Goal: Task Accomplishment & Management: Manage account settings

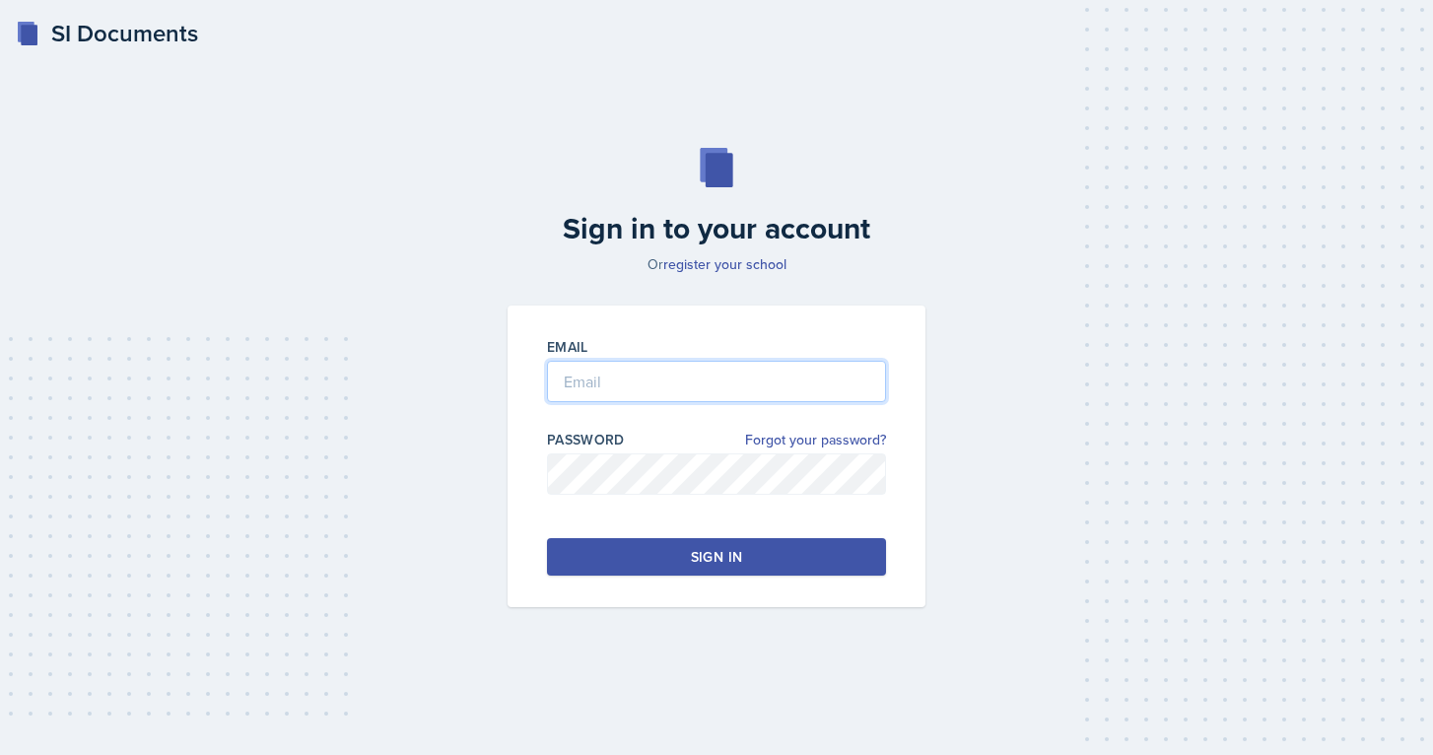
type input "[EMAIL_ADDRESS][PERSON_NAME][DOMAIN_NAME]"
click at [696, 564] on div "Sign in" at bounding box center [716, 557] width 51 height 20
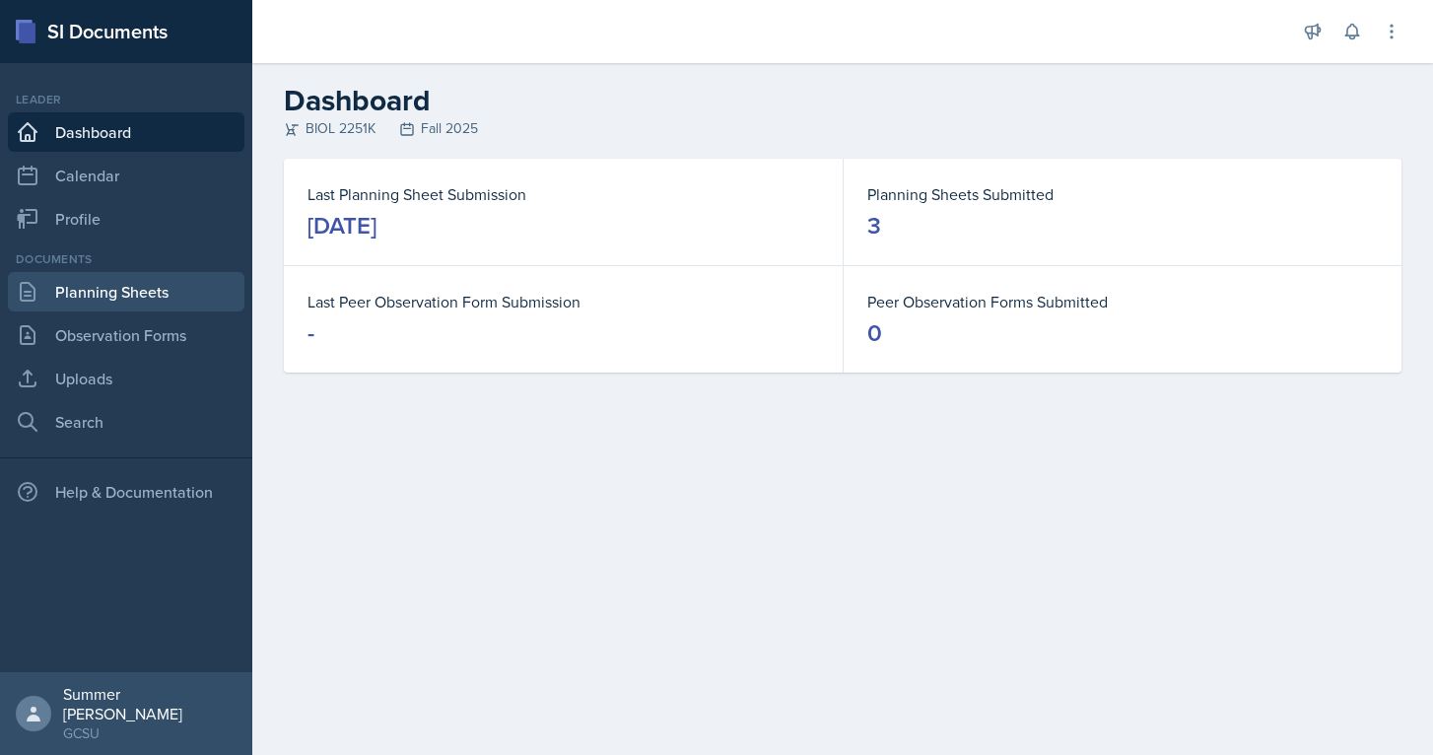
click at [144, 283] on link "Planning Sheets" at bounding box center [126, 291] width 237 height 39
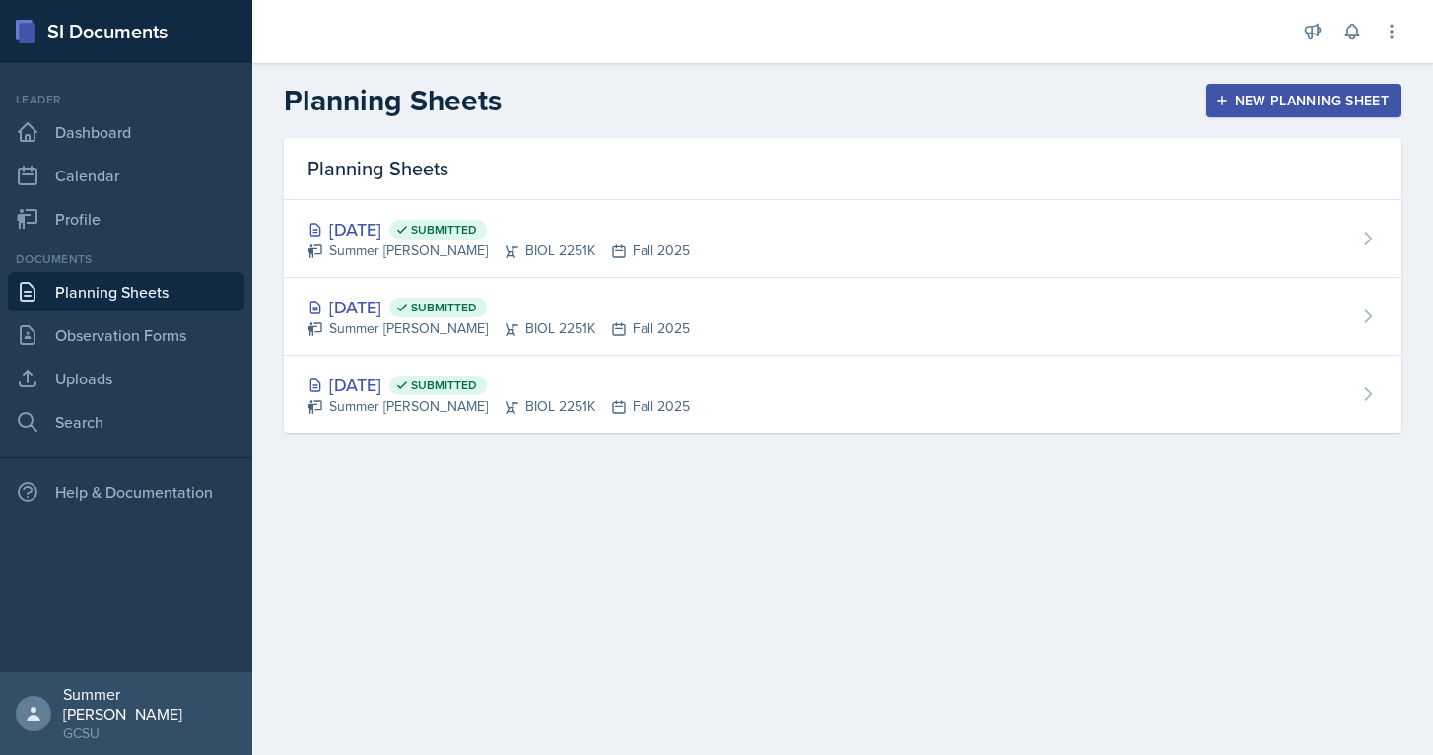
click at [1298, 105] on div "New Planning Sheet" at bounding box center [1304, 101] width 170 height 16
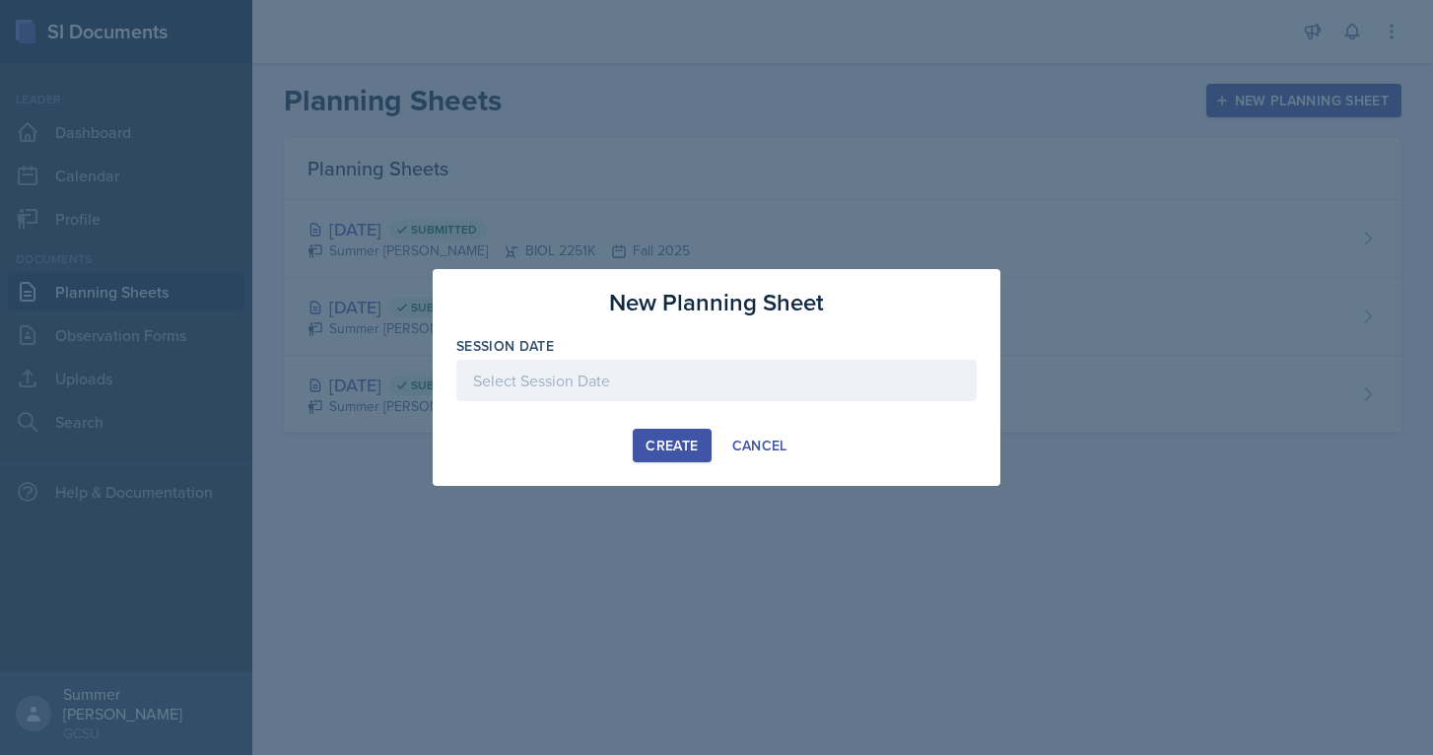
click at [698, 380] on div at bounding box center [716, 380] width 520 height 41
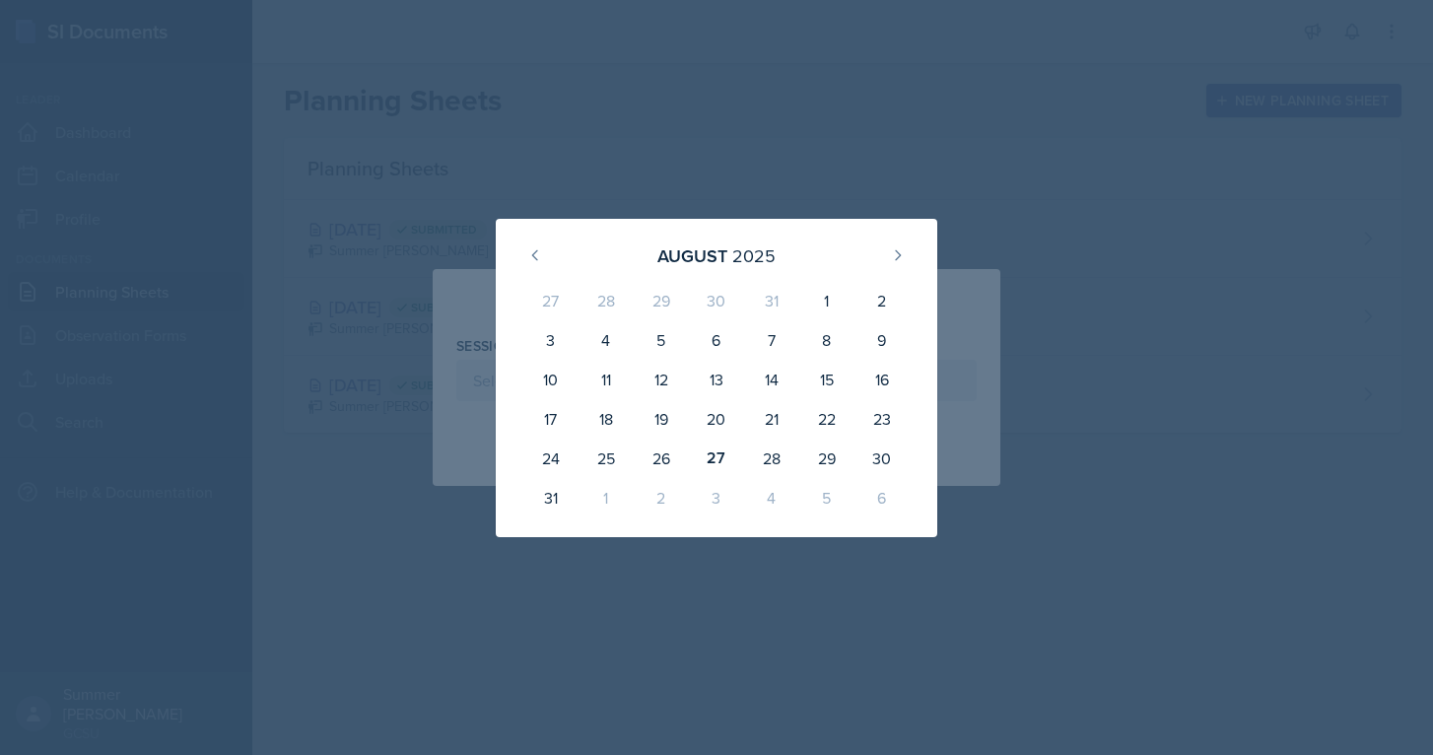
click at [960, 161] on div at bounding box center [716, 377] width 1433 height 755
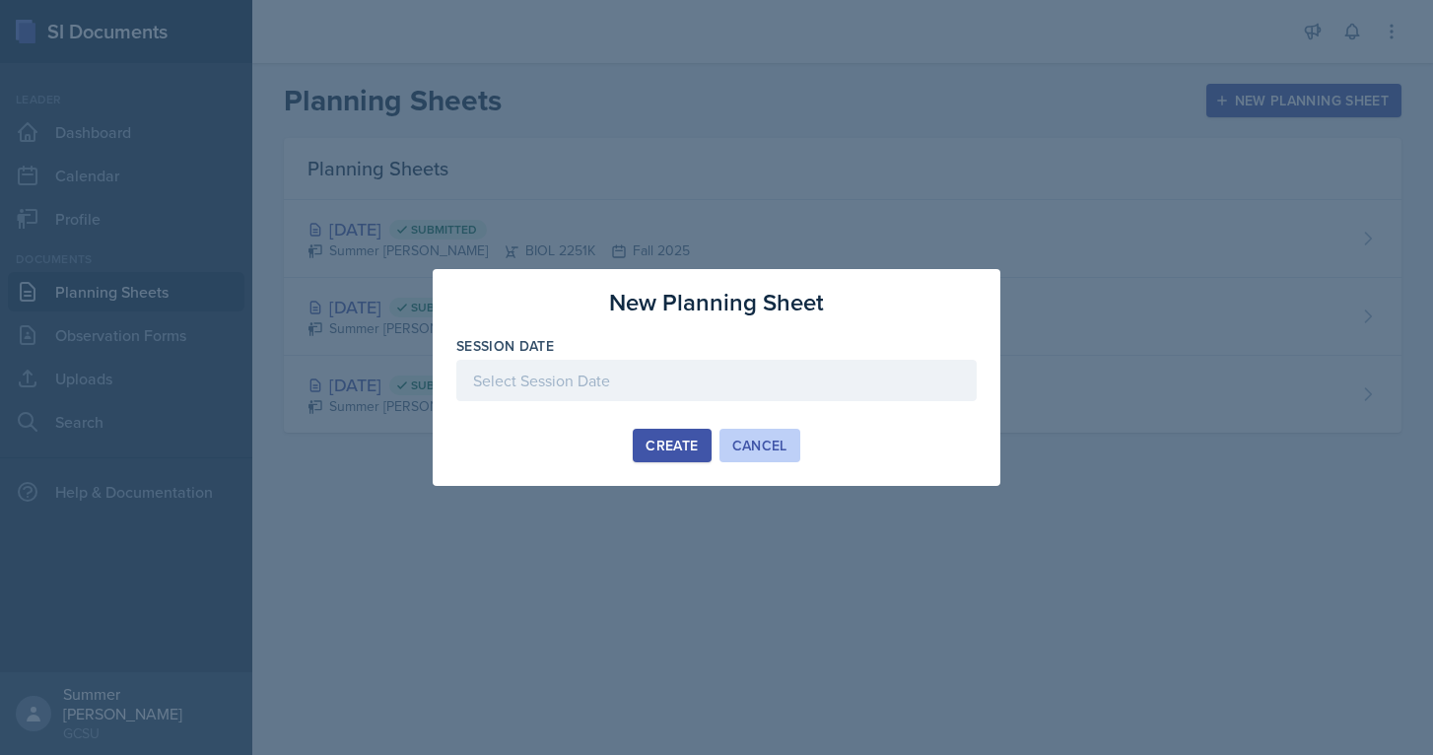
click at [755, 430] on button "Cancel" at bounding box center [759, 446] width 81 height 34
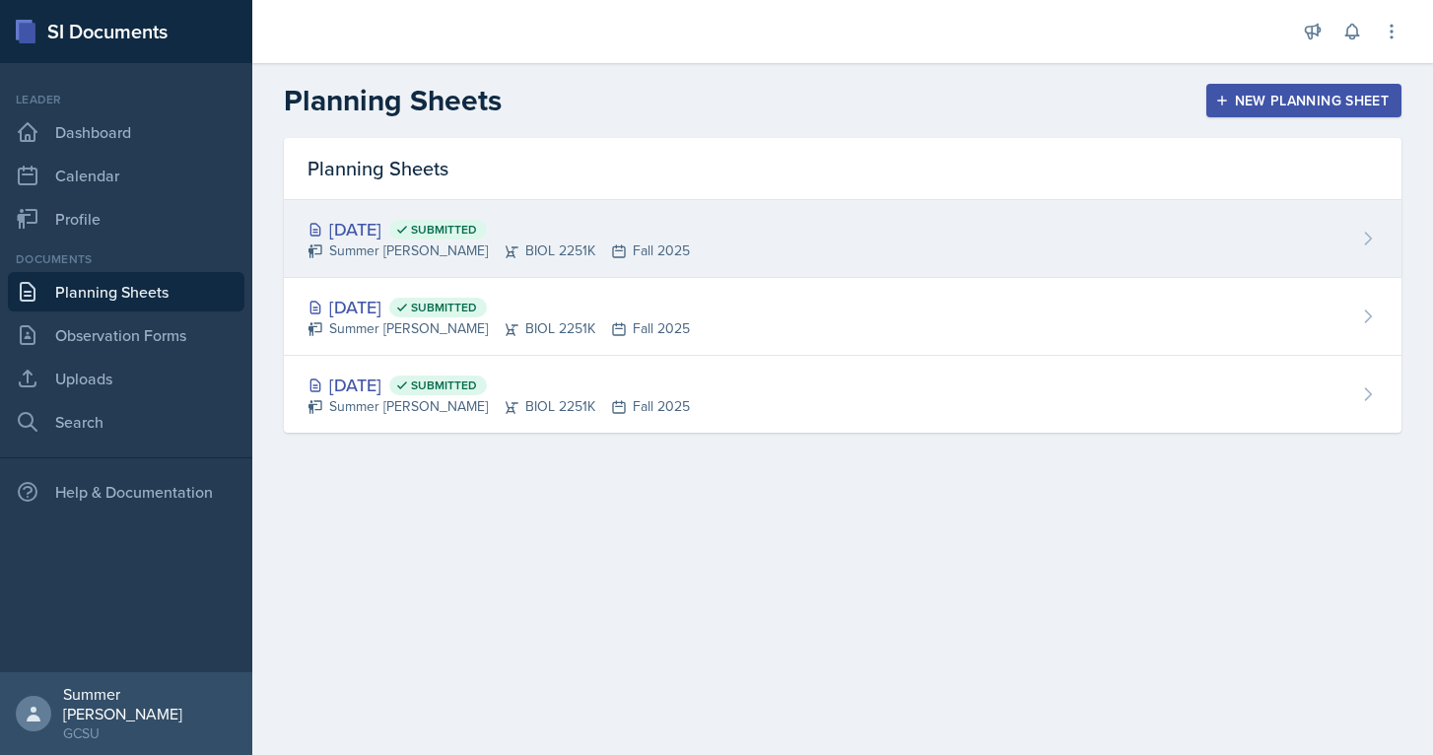
click at [417, 214] on div "[DATE] Submitted Summer [PERSON_NAME] BIOL 2251K Fall 2025" at bounding box center [843, 239] width 1118 height 78
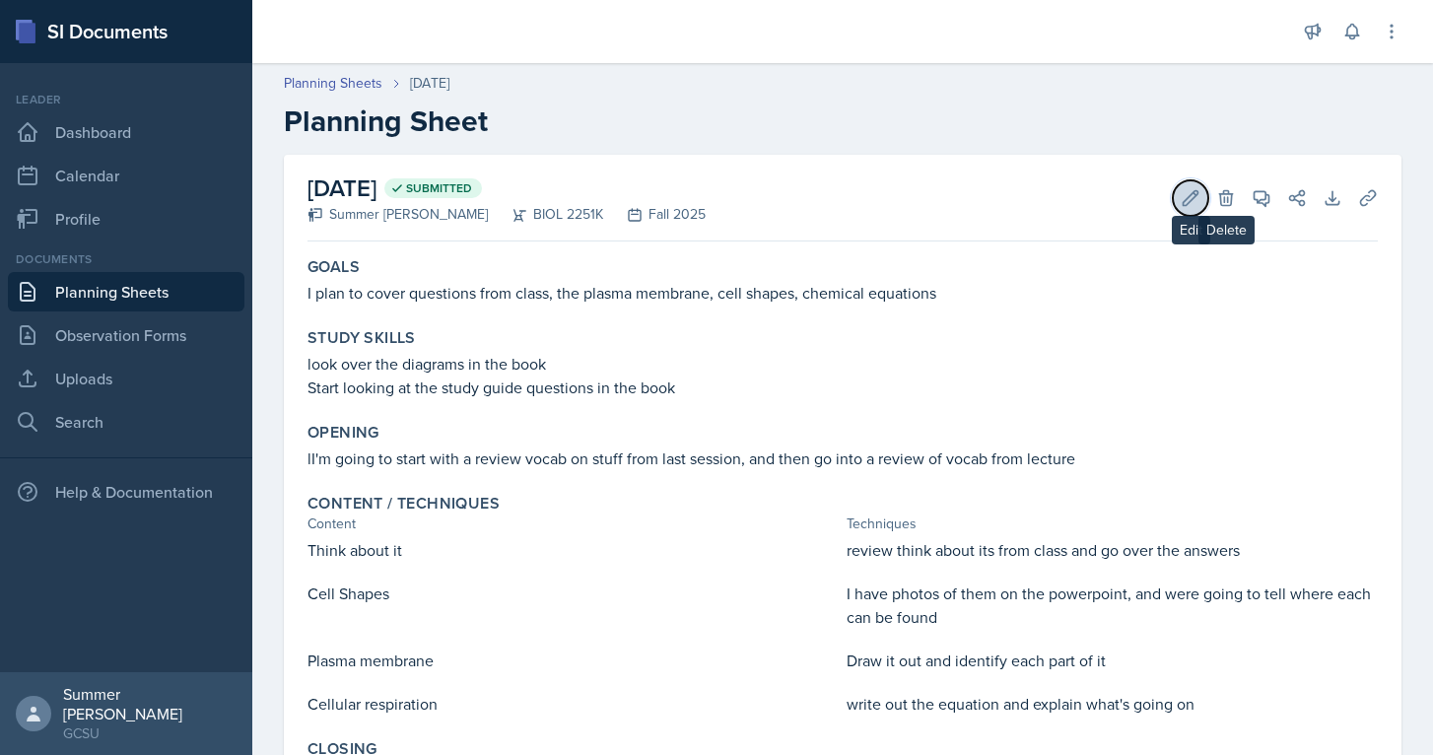
click at [1192, 191] on icon at bounding box center [1191, 198] width 20 height 20
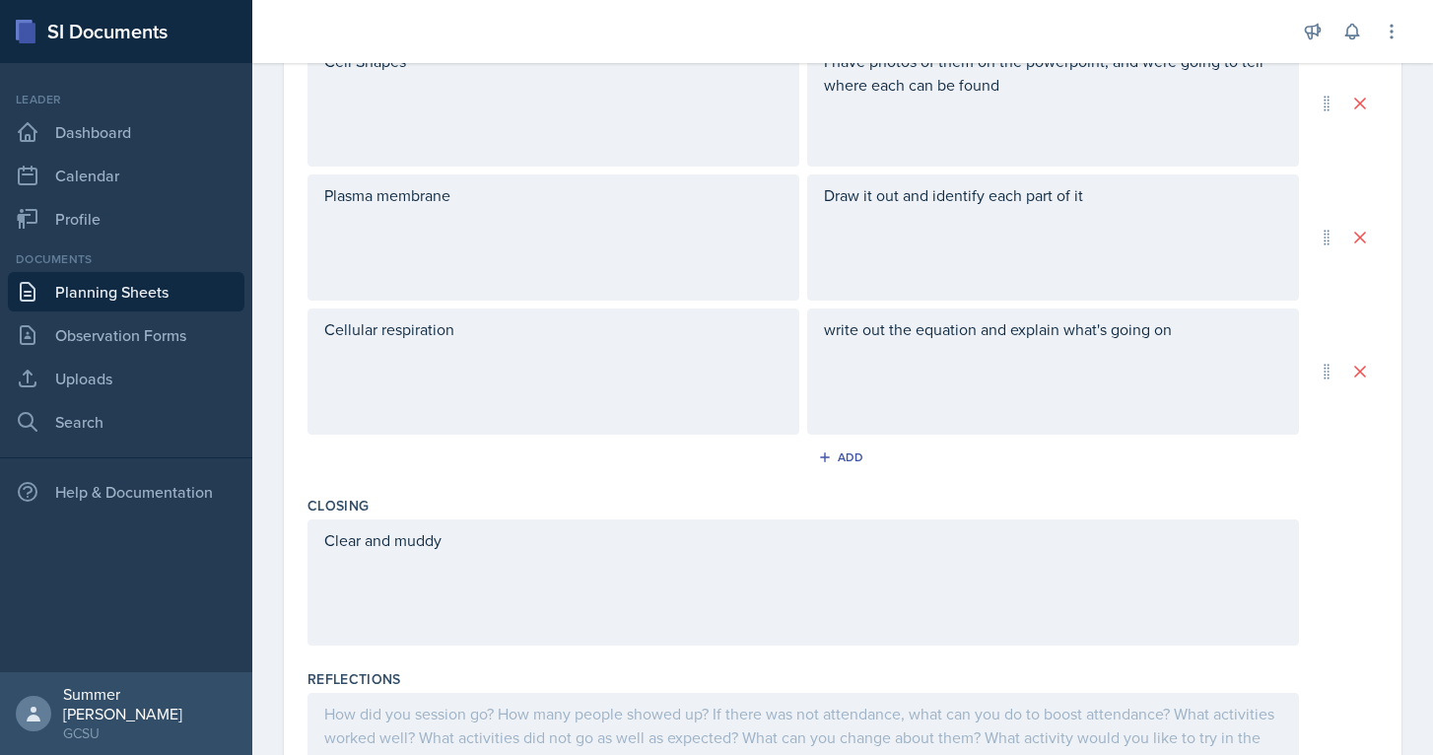
scroll to position [985, 0]
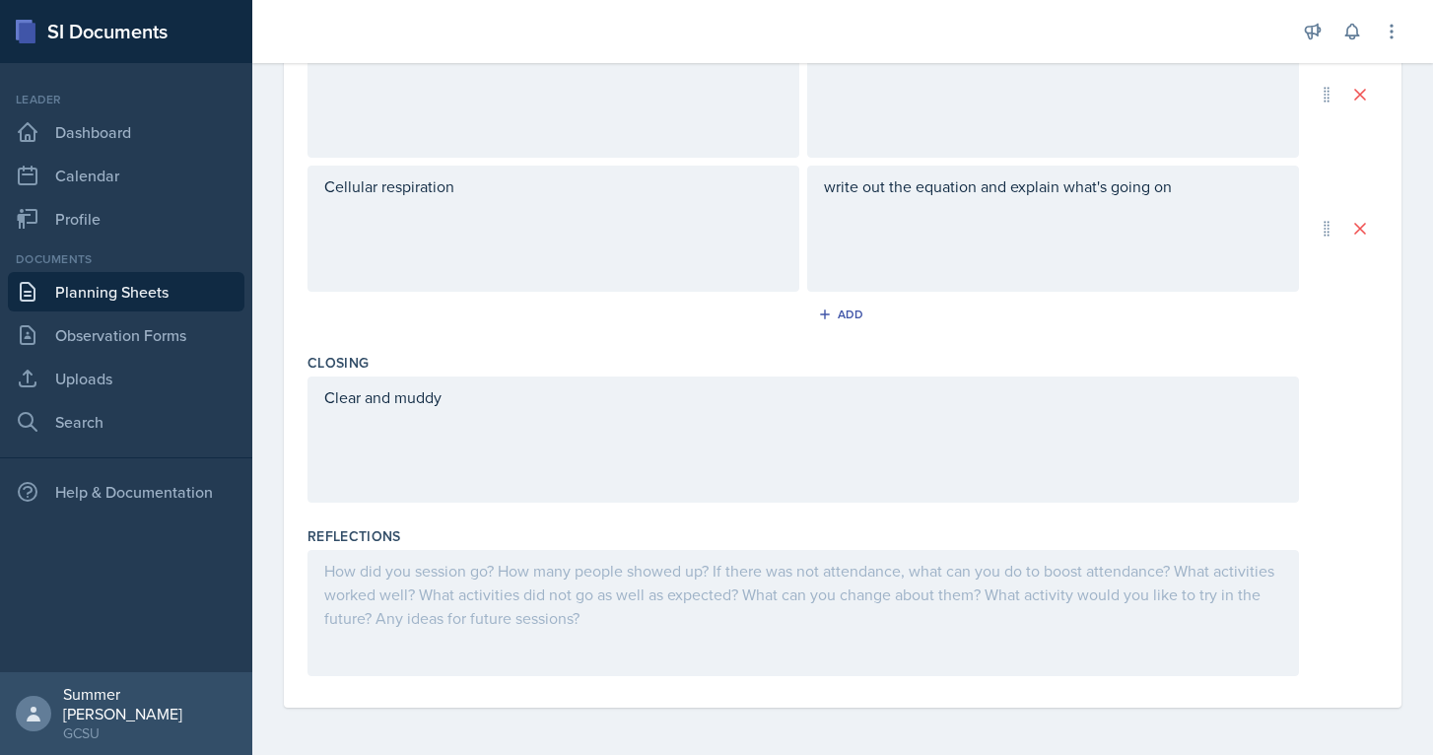
click at [502, 598] on div at bounding box center [803, 613] width 991 height 126
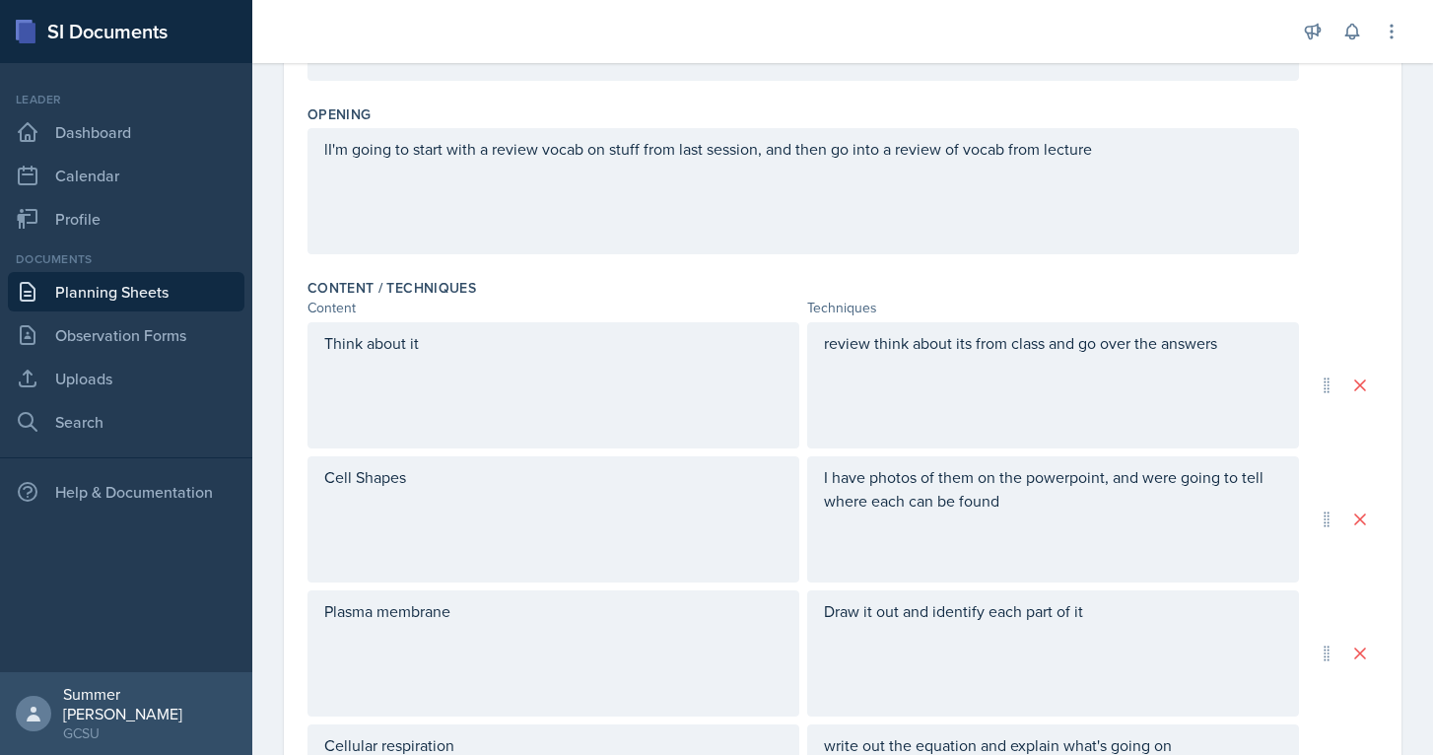
scroll to position [0, 0]
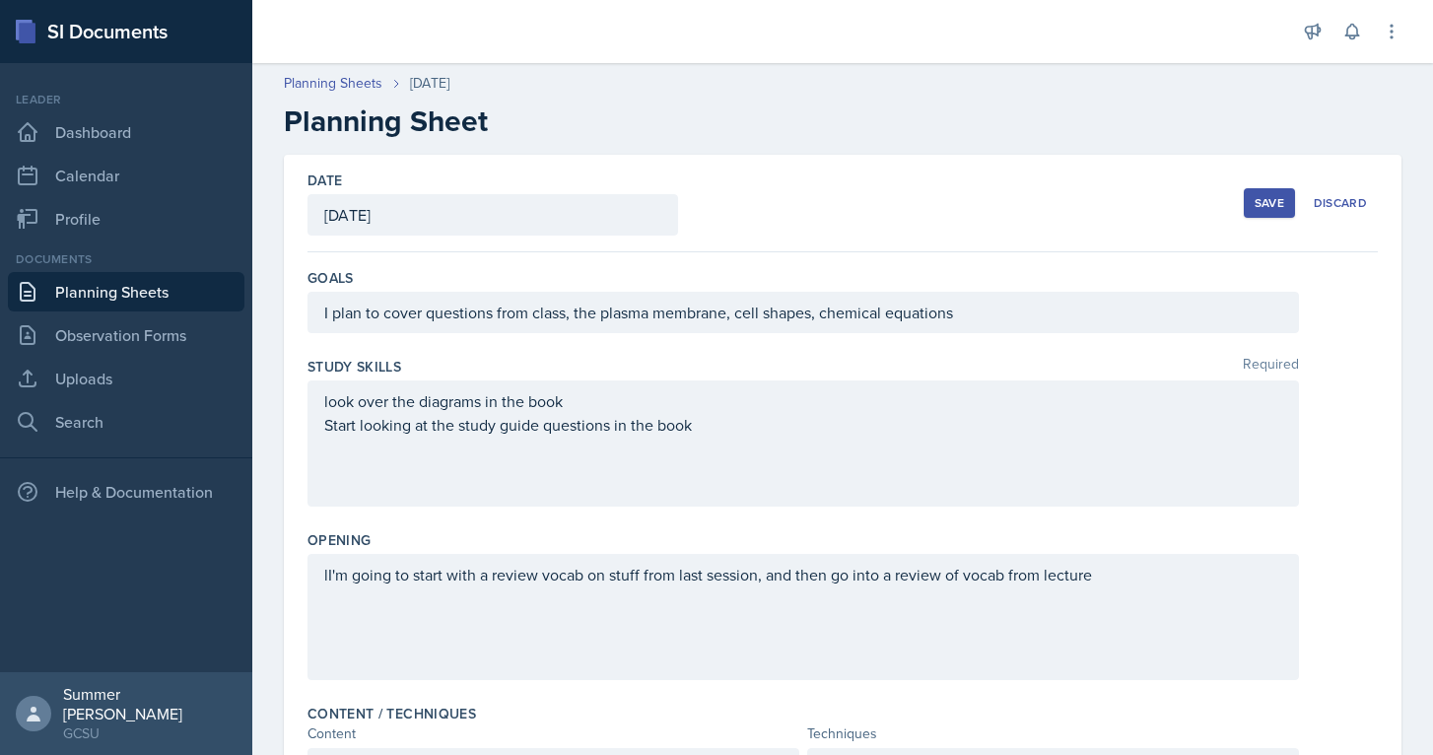
click at [1260, 214] on button "Save" at bounding box center [1269, 203] width 51 height 30
